Goal: Find specific page/section: Find specific page/section

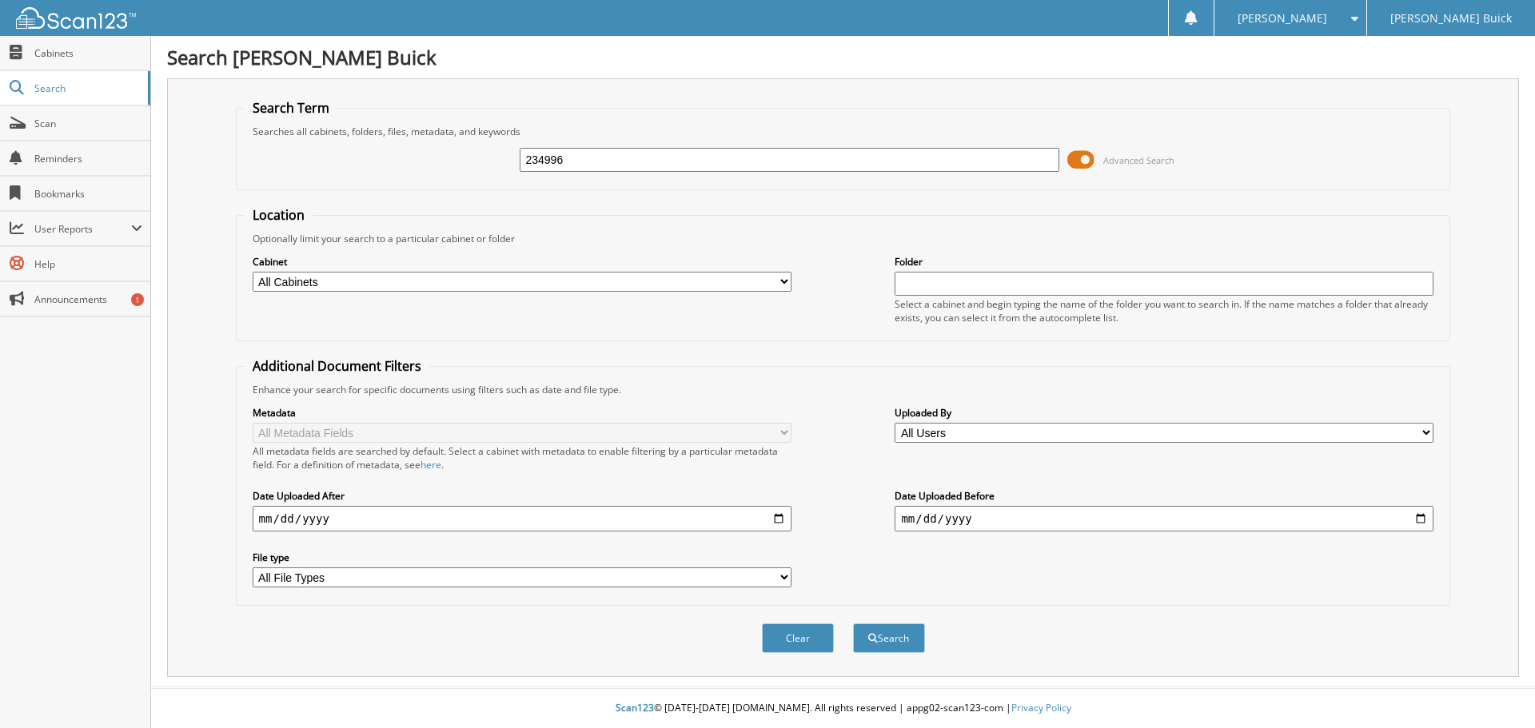
type input "234996"
click at [853, 624] on button "Search" at bounding box center [889, 639] width 72 height 30
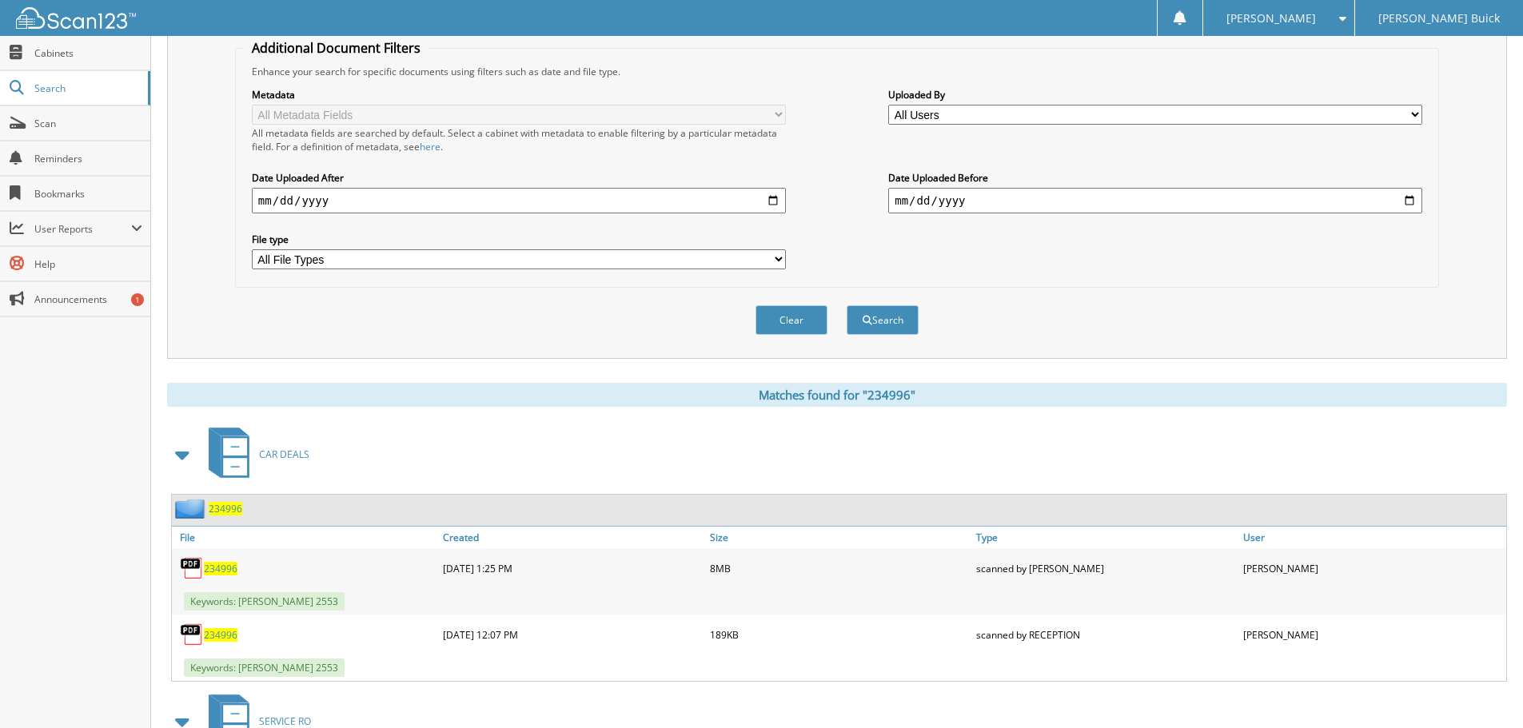
scroll to position [480, 0]
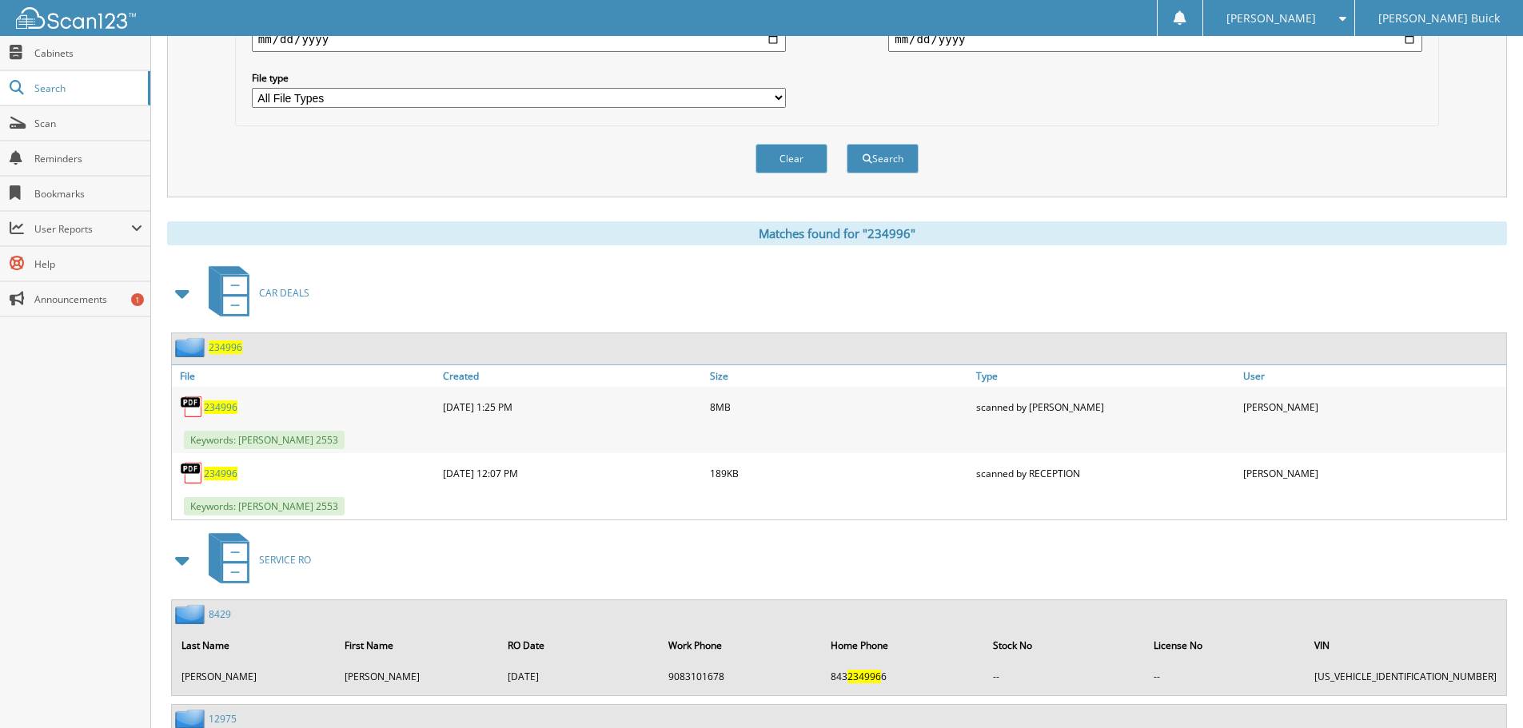
click at [217, 405] on span "234996" at bounding box center [221, 408] width 34 height 14
